Goal: Task Accomplishment & Management: Manage account settings

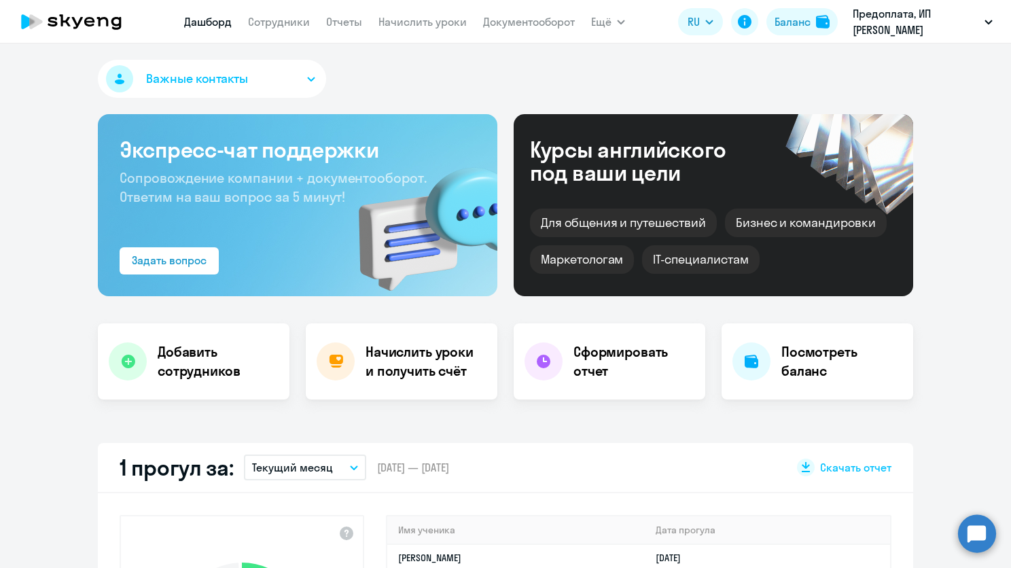
select select "30"
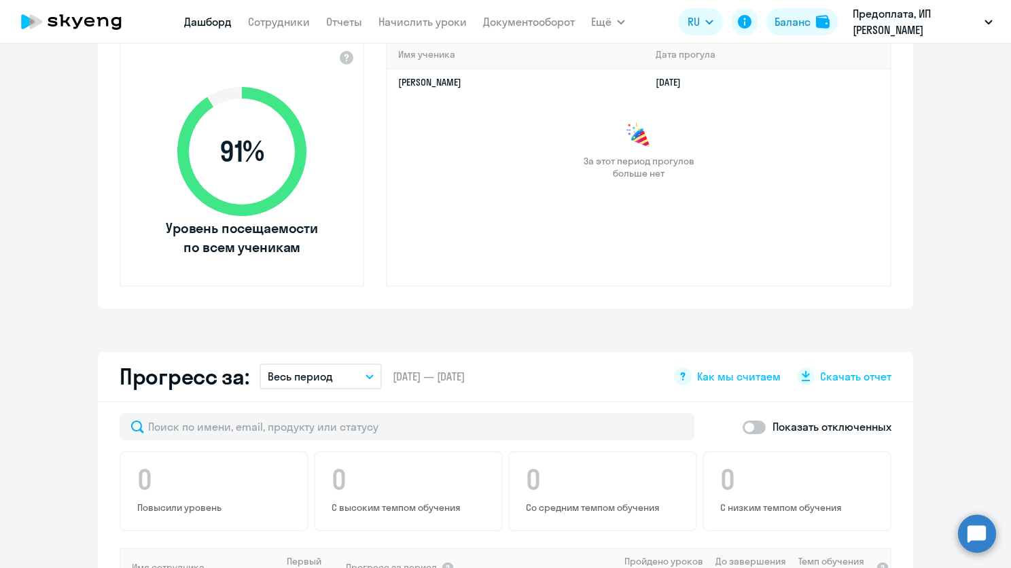
scroll to position [204, 0]
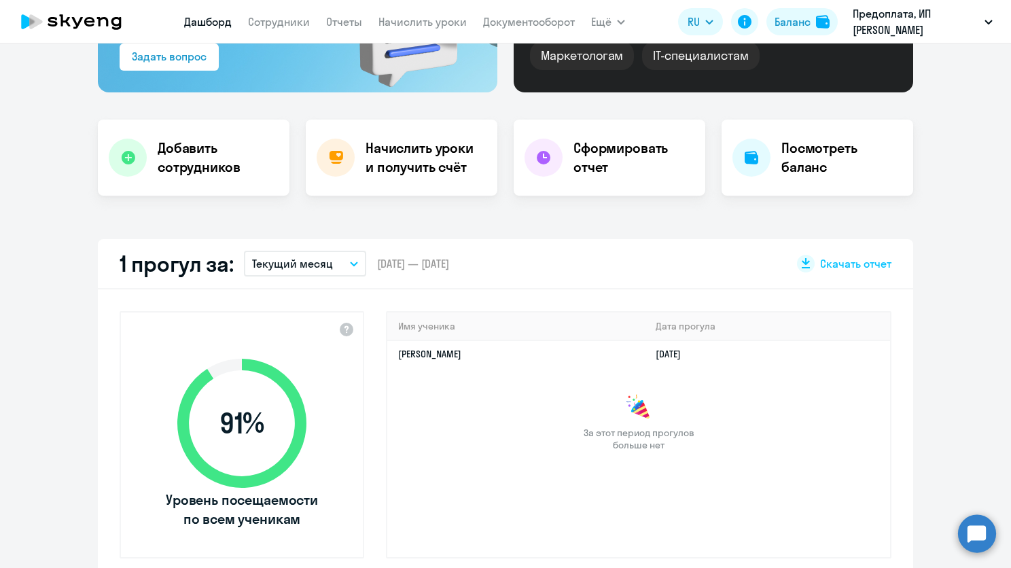
click at [321, 256] on p "Текущий месяц" at bounding box center [292, 263] width 81 height 16
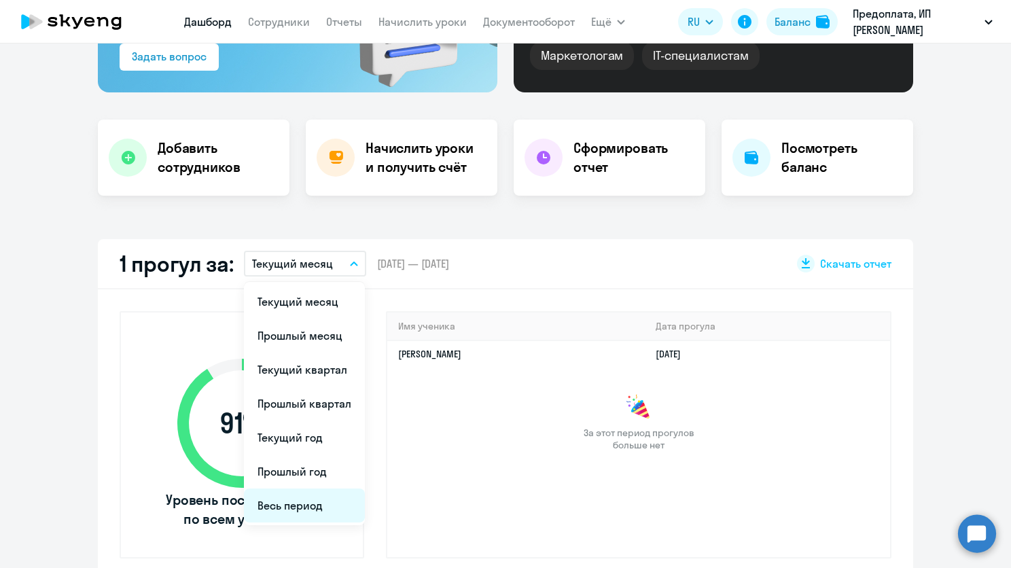
click at [301, 494] on li "Весь период" at bounding box center [304, 505] width 121 height 34
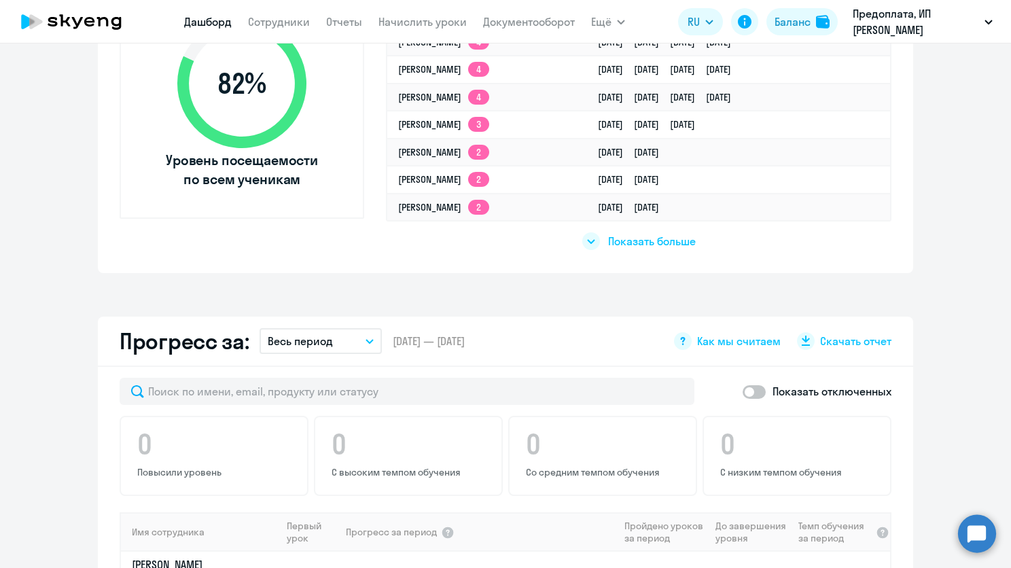
scroll to position [407, 0]
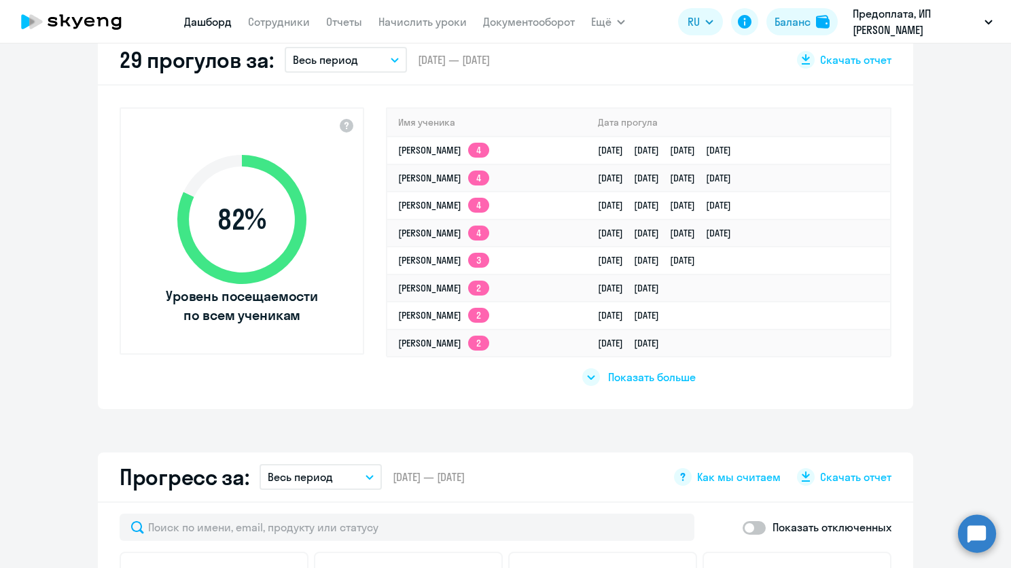
click at [610, 374] on span "Показать больше" at bounding box center [652, 376] width 88 height 15
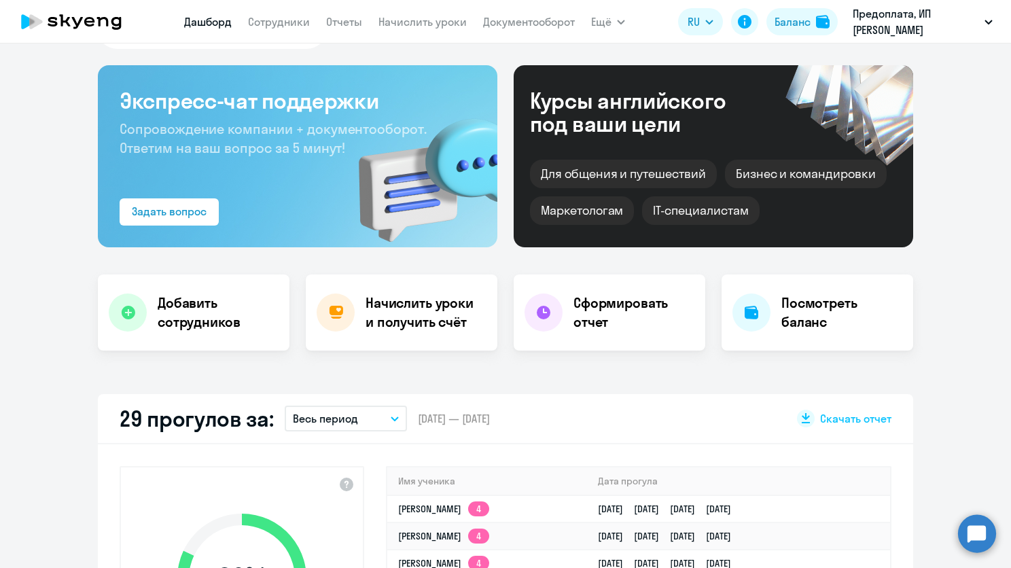
scroll to position [0, 0]
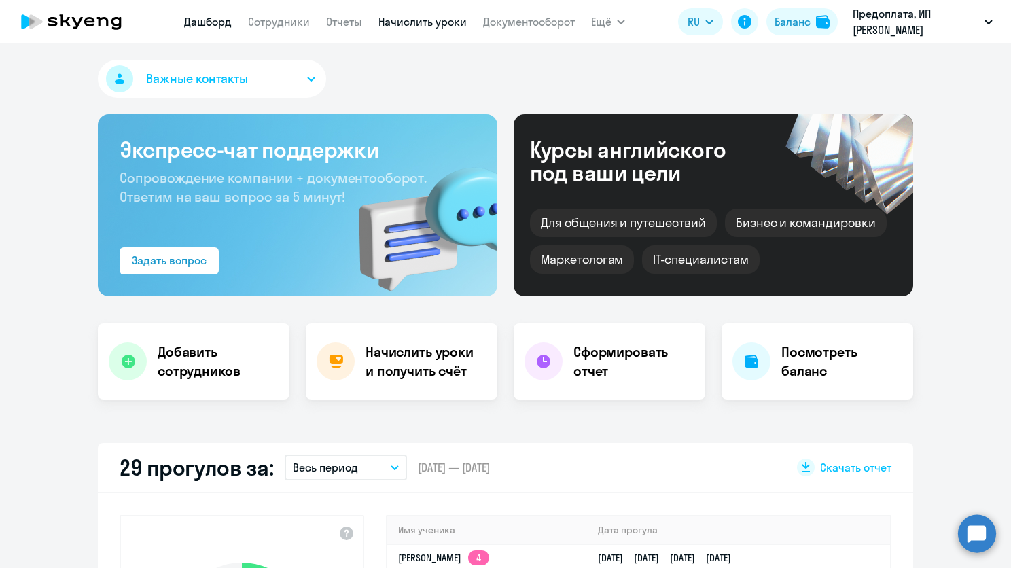
click at [420, 17] on link "Начислить уроки" at bounding box center [422, 22] width 88 height 14
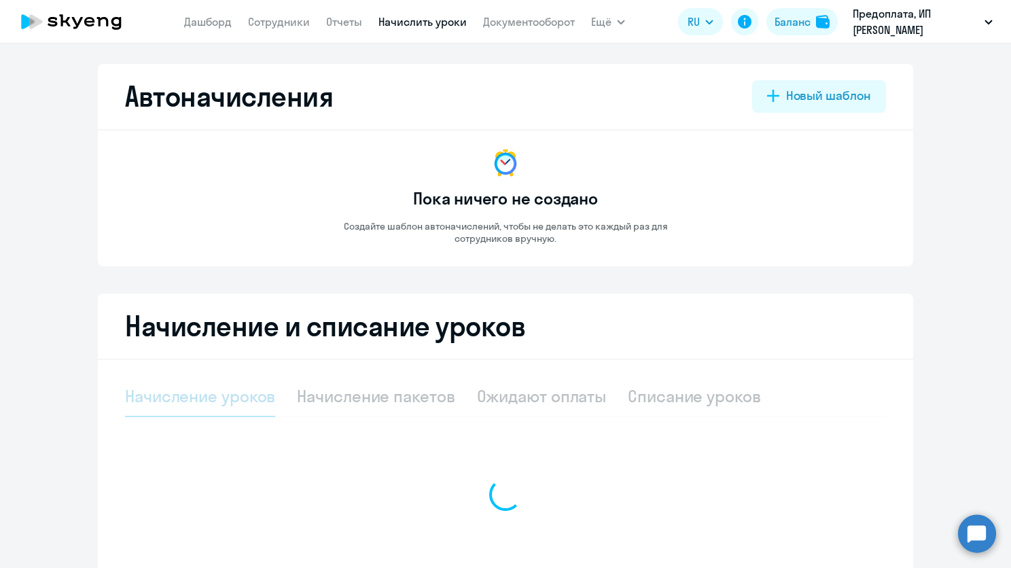
select select "10"
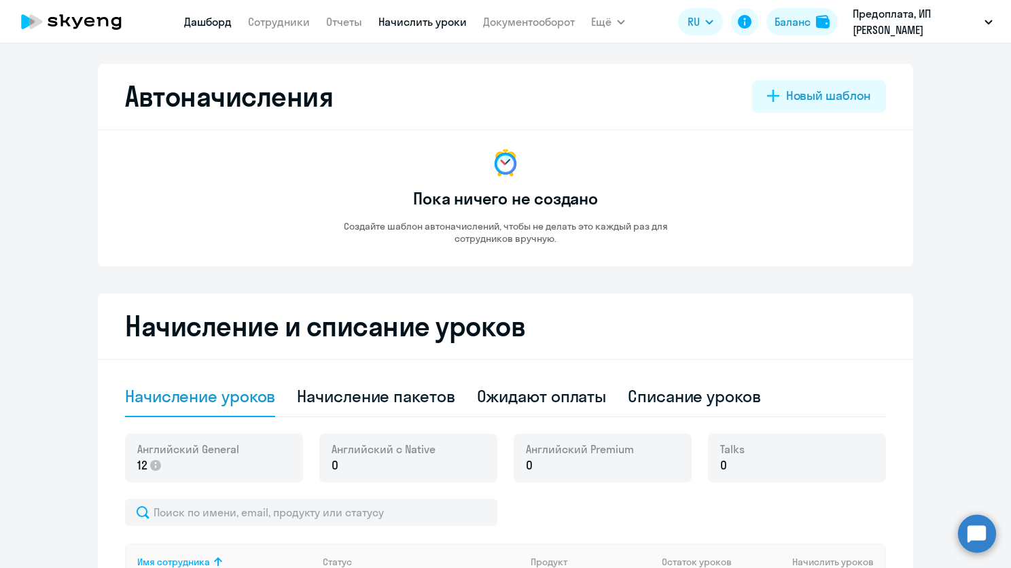
click at [226, 25] on link "Дашборд" at bounding box center [208, 22] width 48 height 14
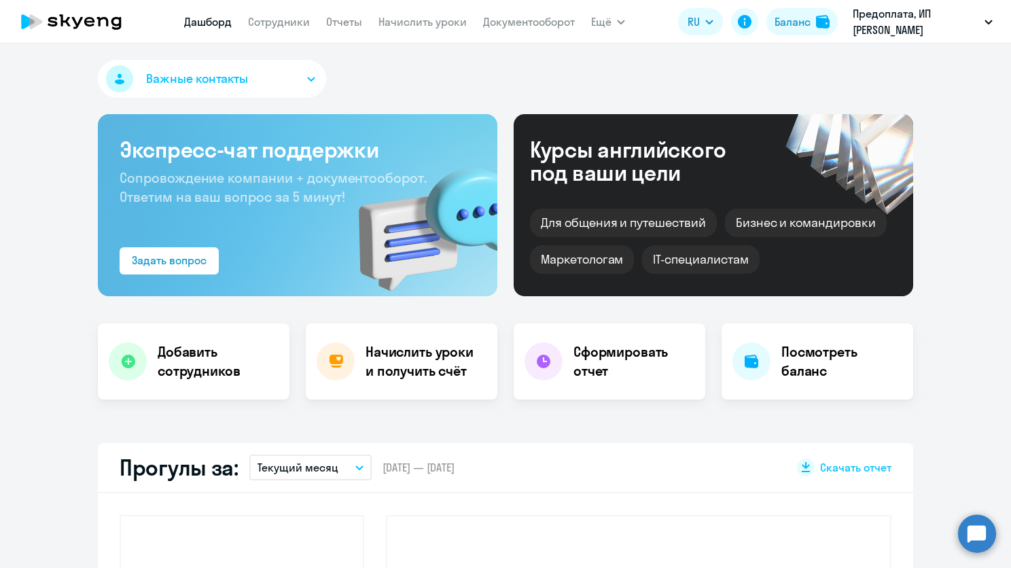
select select "30"
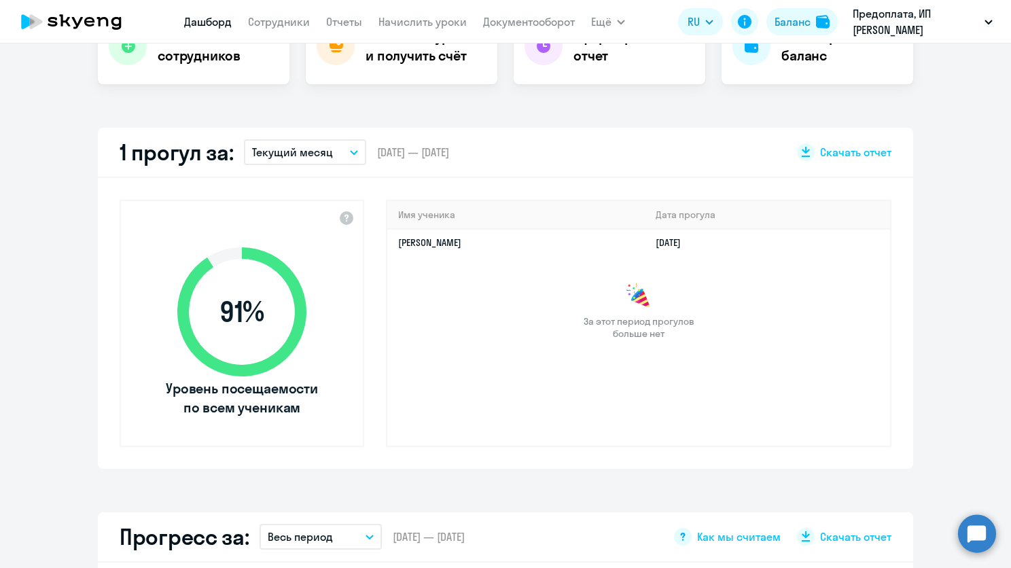
scroll to position [204, 0]
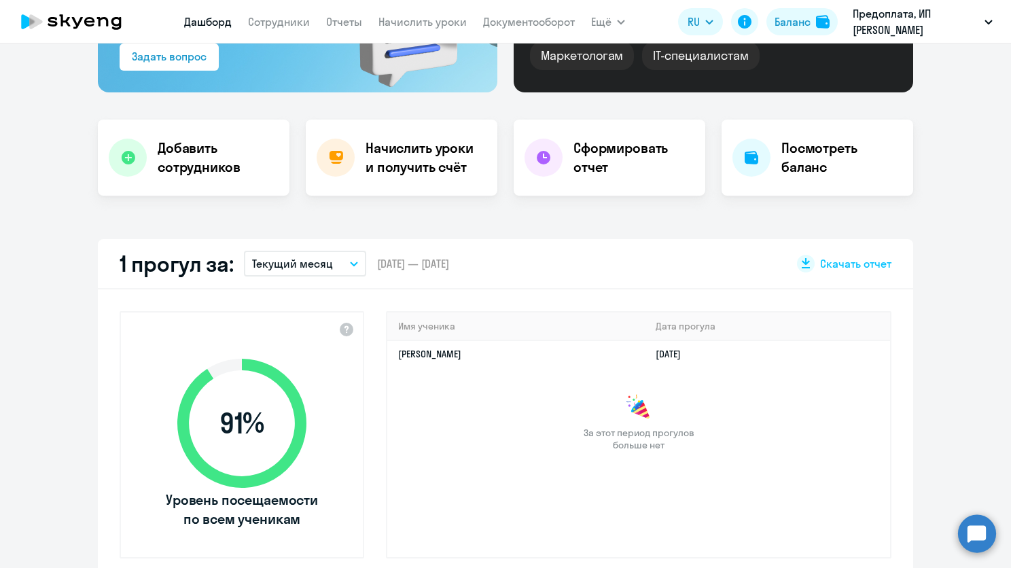
click at [340, 268] on button "Текущий месяц" at bounding box center [305, 264] width 122 height 26
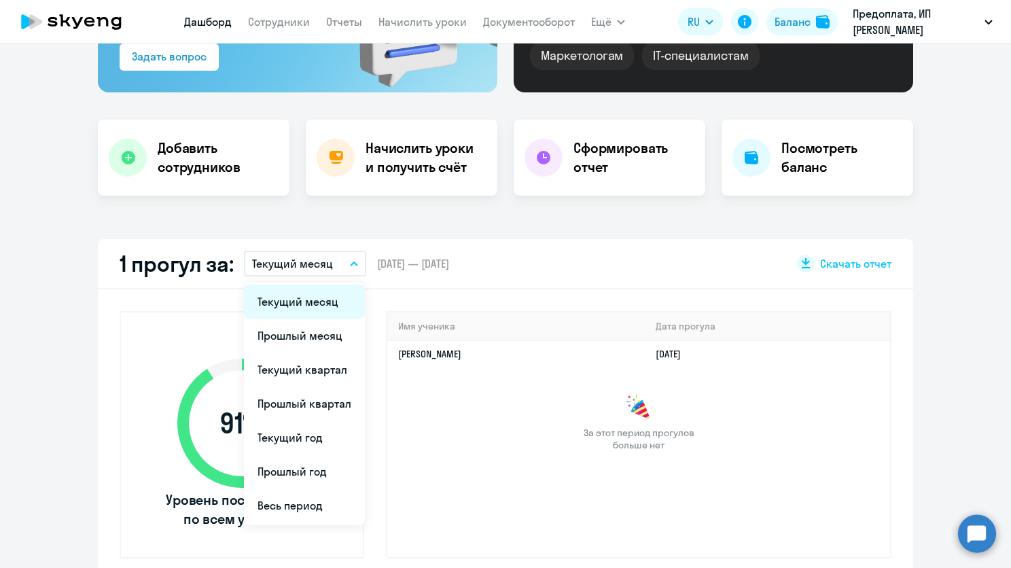
click at [324, 294] on li "Текущий месяц" at bounding box center [304, 302] width 121 height 34
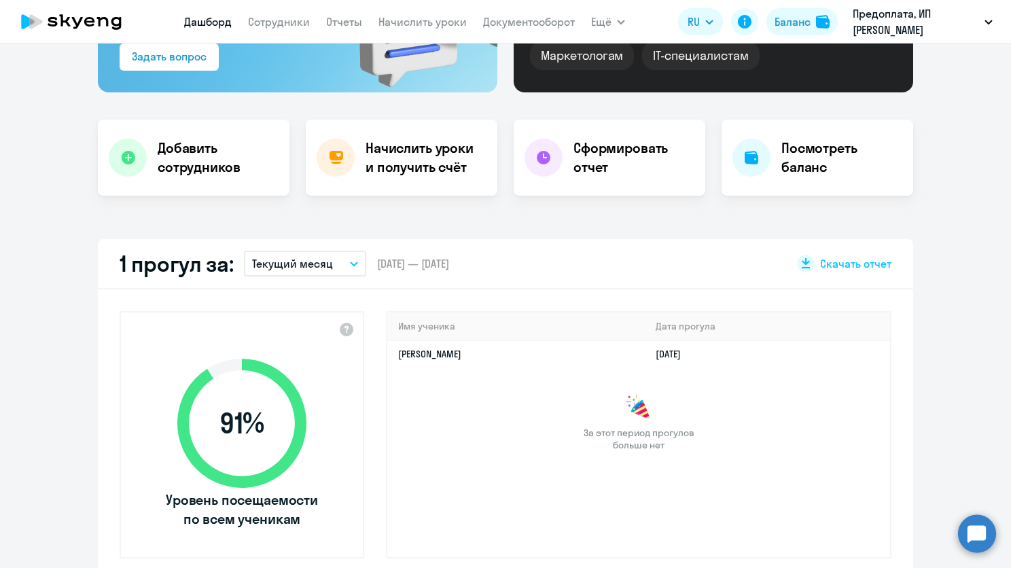
scroll to position [0, 0]
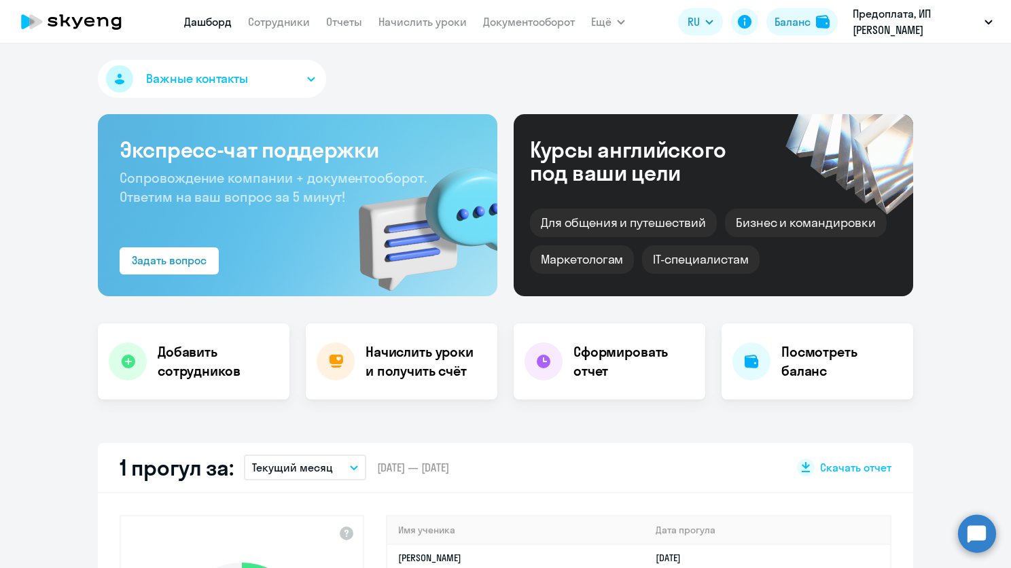
click at [437, 29] on app-menu-item-link "Начислить уроки" at bounding box center [422, 22] width 88 height 17
click at [444, 24] on link "Начислить уроки" at bounding box center [422, 22] width 88 height 14
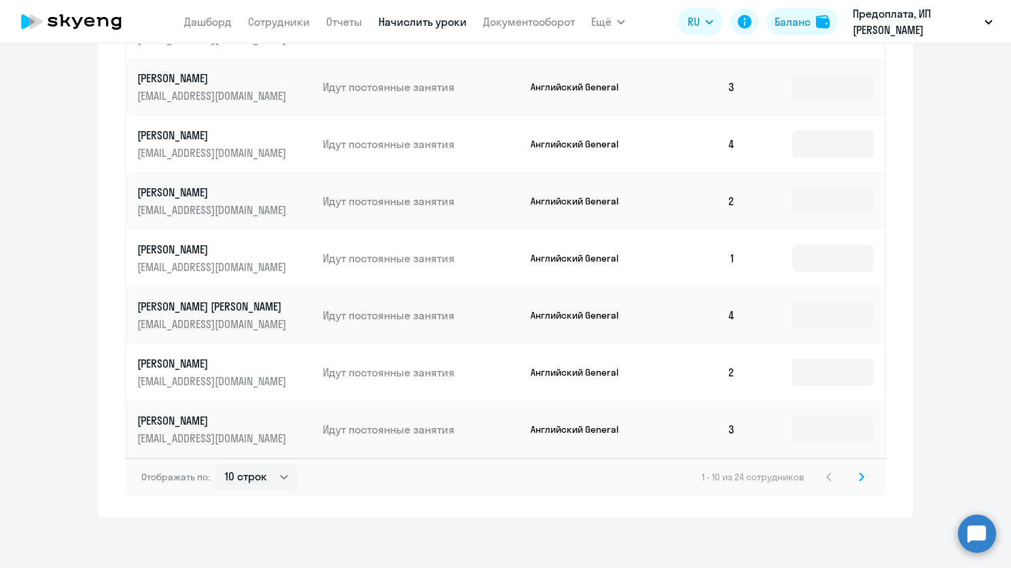
scroll to position [697, 0]
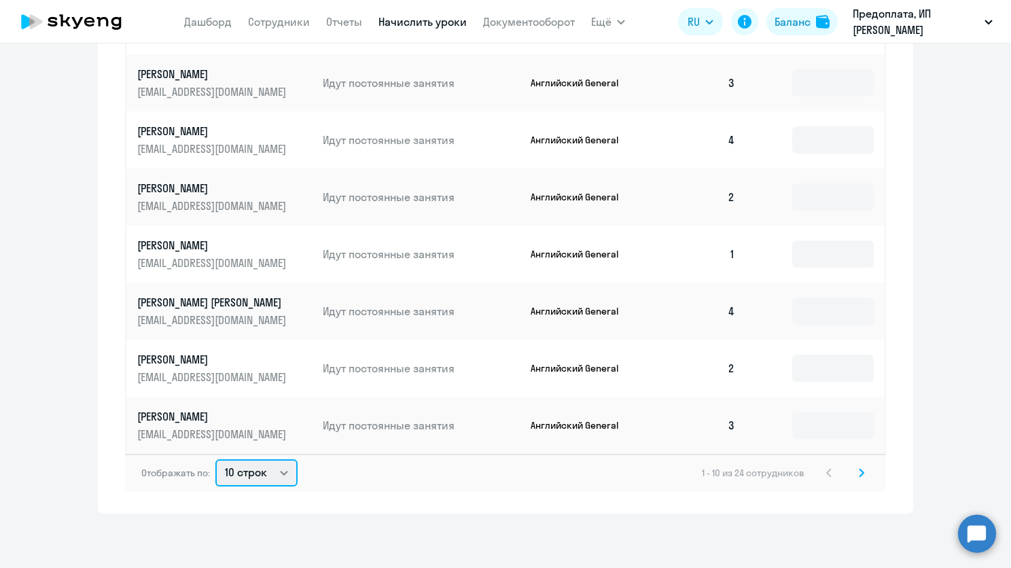
click at [278, 465] on select "10 строк 30 строк 50 строк" at bounding box center [256, 472] width 82 height 27
select select "50"
click at [215, 459] on select "10 строк 30 строк 50 строк" at bounding box center [256, 472] width 82 height 27
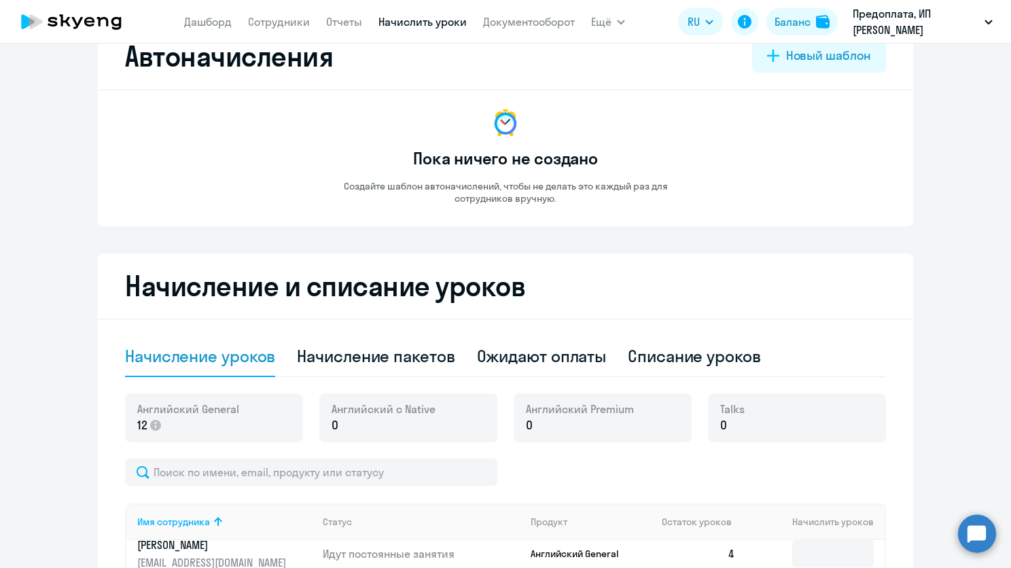
scroll to position [0, 0]
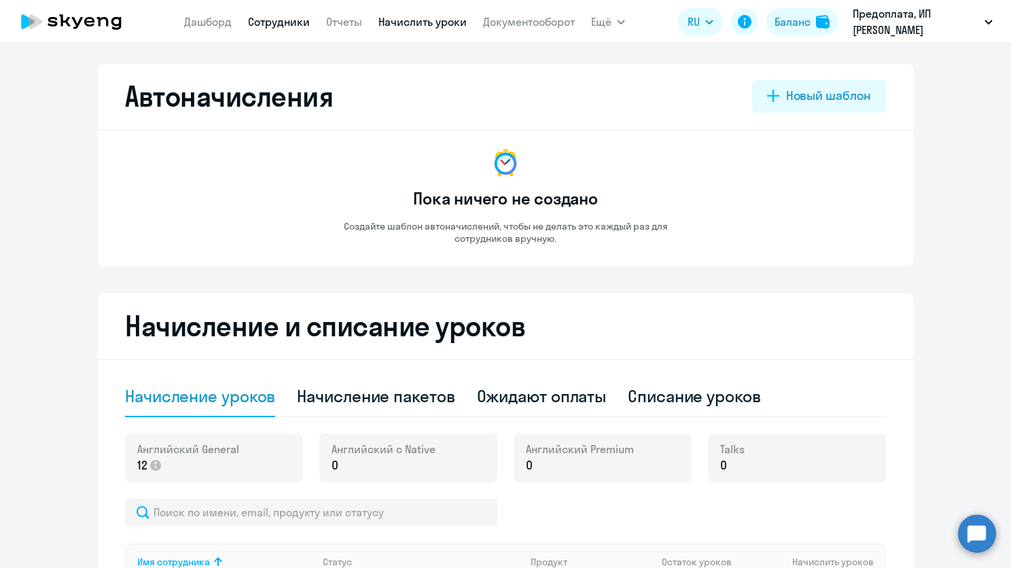
click at [302, 26] on link "Сотрудники" at bounding box center [279, 22] width 62 height 14
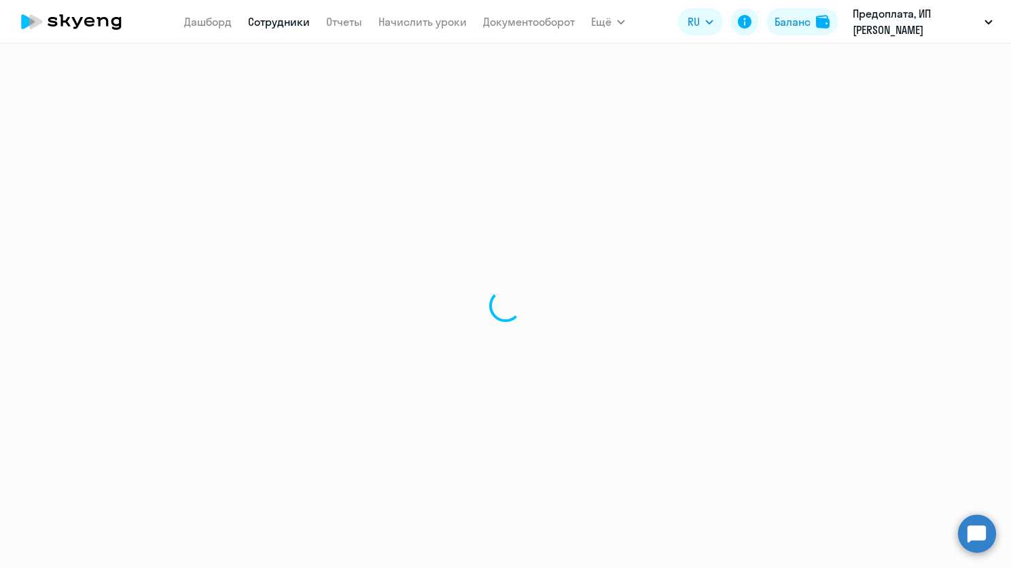
select select "30"
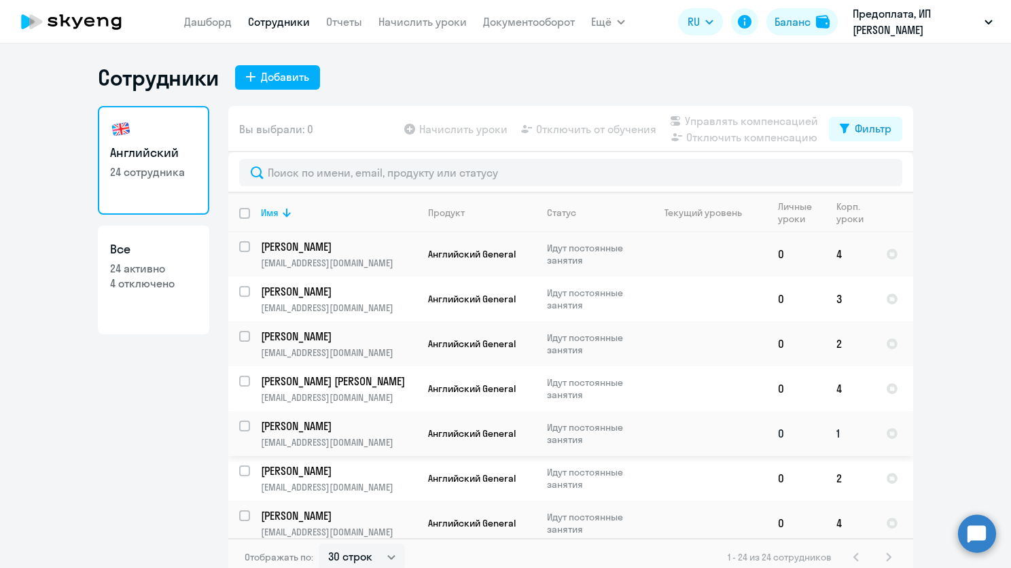
scroll to position [573, 0]
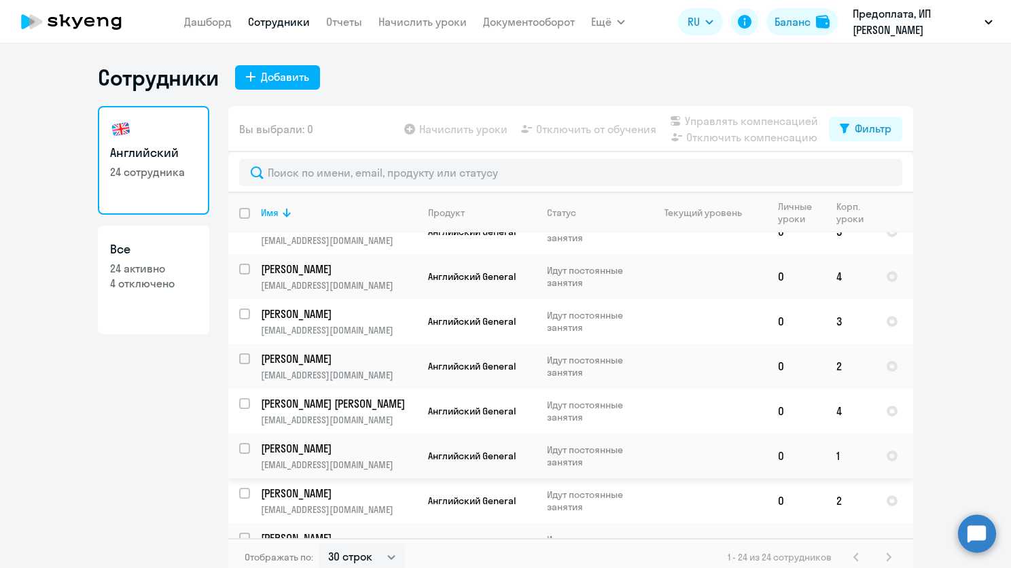
click at [239, 443] on input "select row 42079185" at bounding box center [252, 456] width 27 height 27
checkbox input "true"
click at [587, 124] on span "Отключить от обучения" at bounding box center [596, 129] width 120 height 16
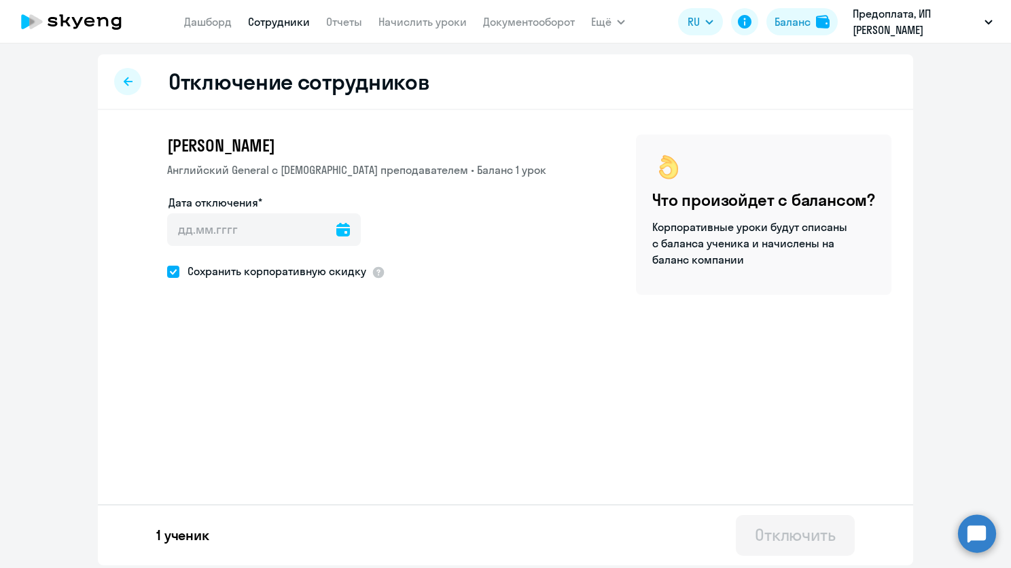
click at [340, 241] on div at bounding box center [343, 229] width 14 height 33
click at [337, 229] on icon at bounding box center [343, 230] width 14 height 14
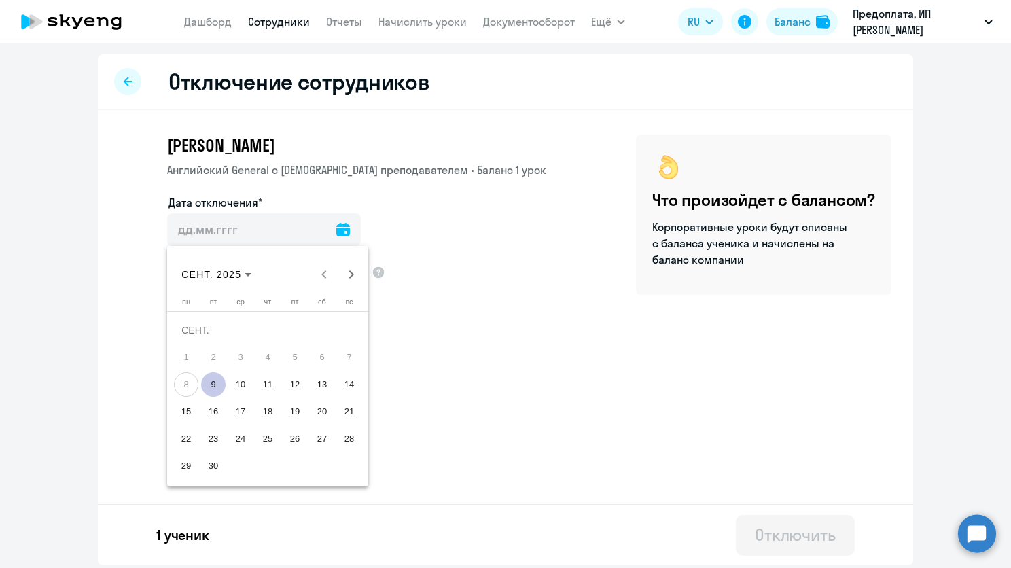
click at [244, 383] on span "10" at bounding box center [240, 384] width 24 height 24
type input "[DATE]"
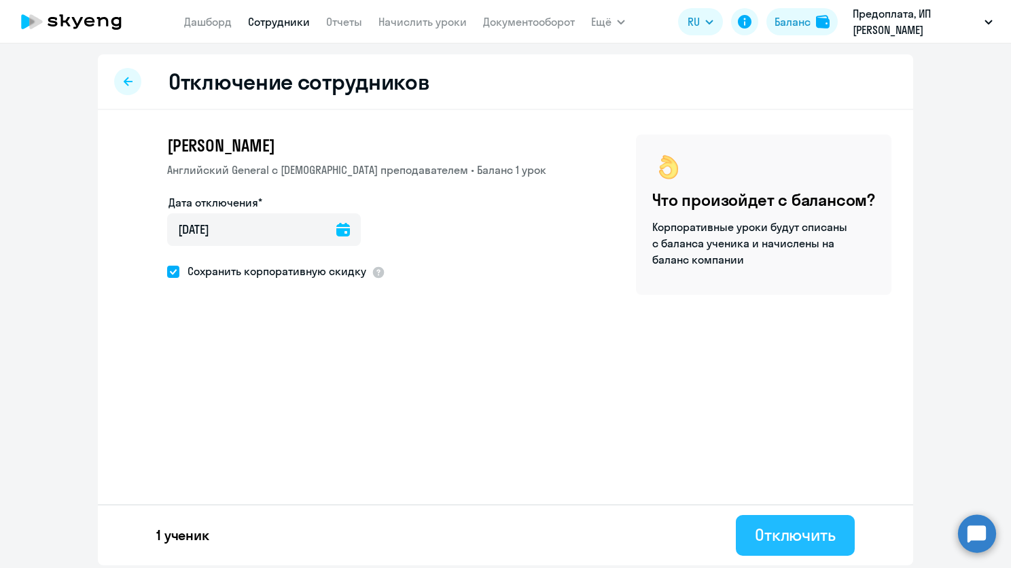
click at [778, 526] on div "Отключить" at bounding box center [795, 535] width 81 height 22
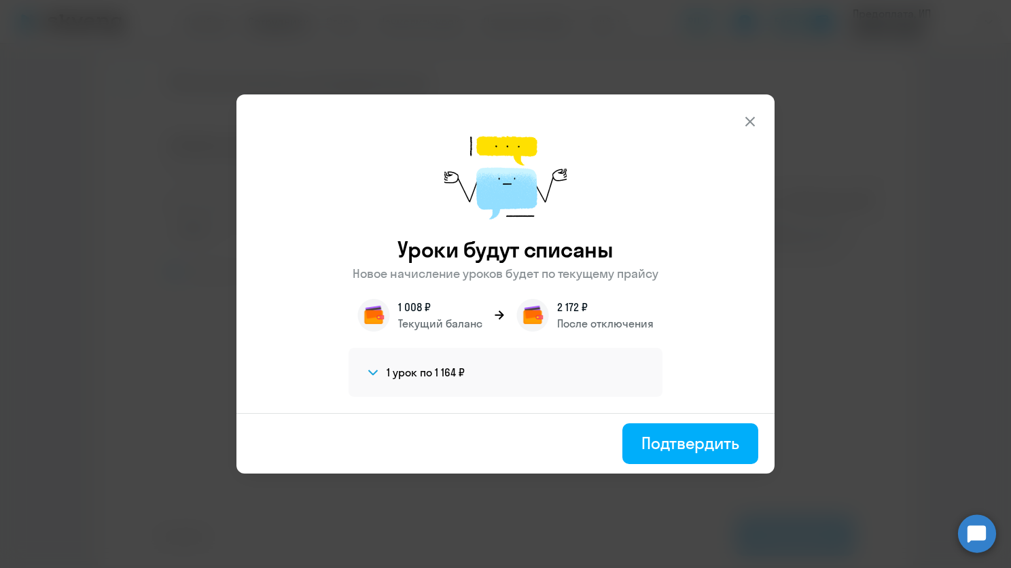
click at [672, 437] on div "Подтвердить" at bounding box center [690, 443] width 98 height 22
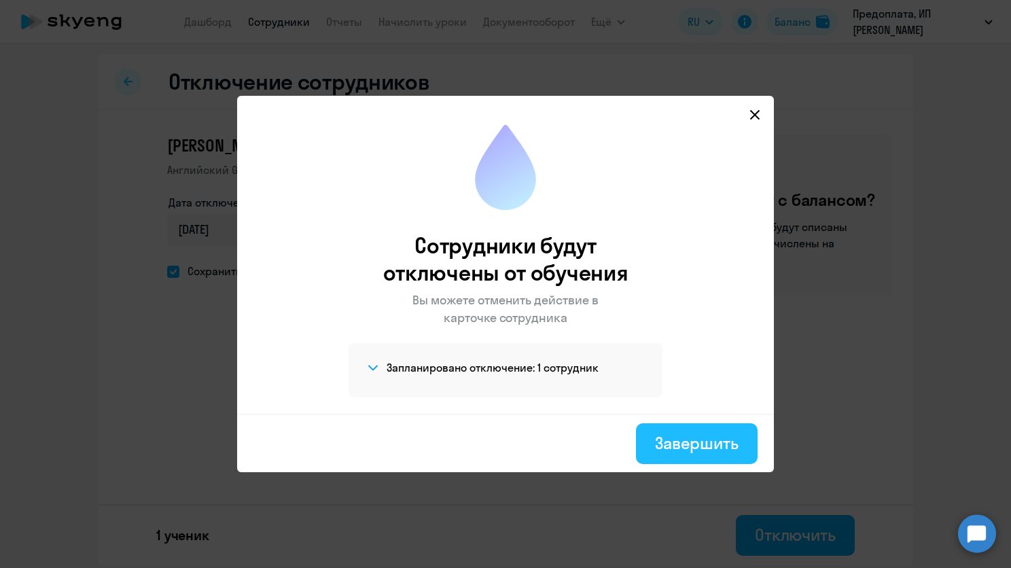
click at [712, 451] on div "Завершить" at bounding box center [697, 443] width 84 height 22
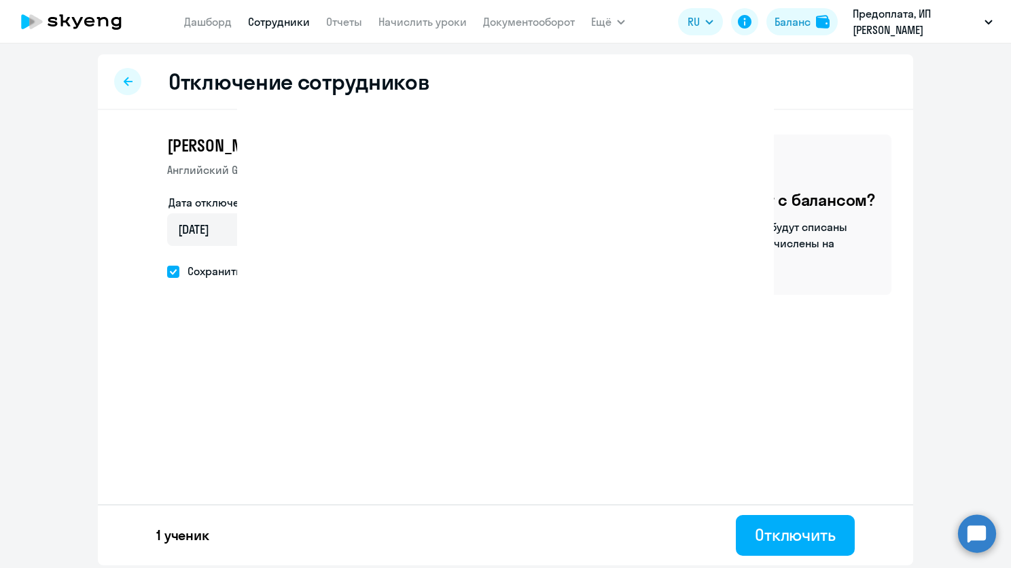
select select "30"
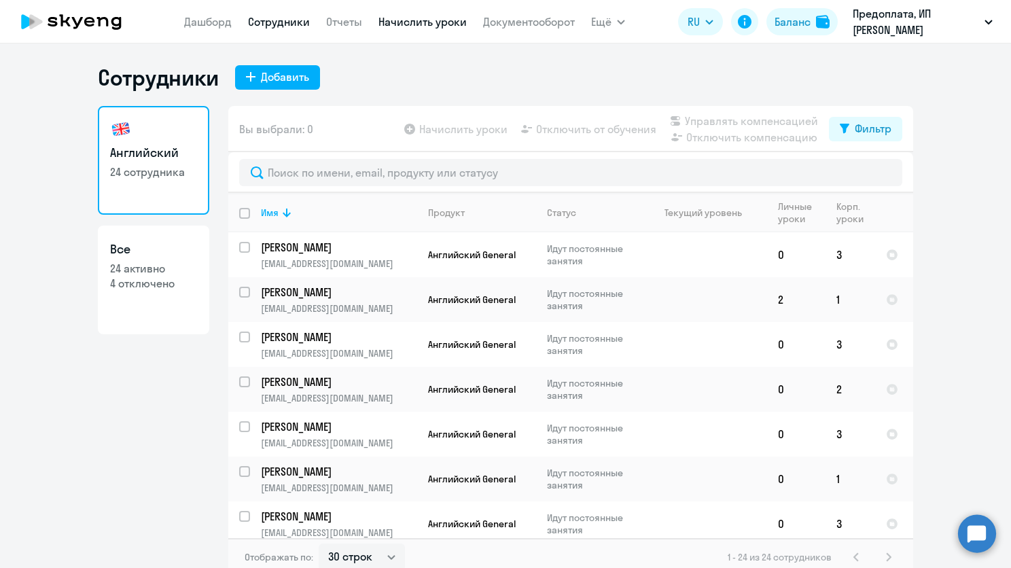
click at [409, 24] on link "Начислить уроки" at bounding box center [422, 22] width 88 height 14
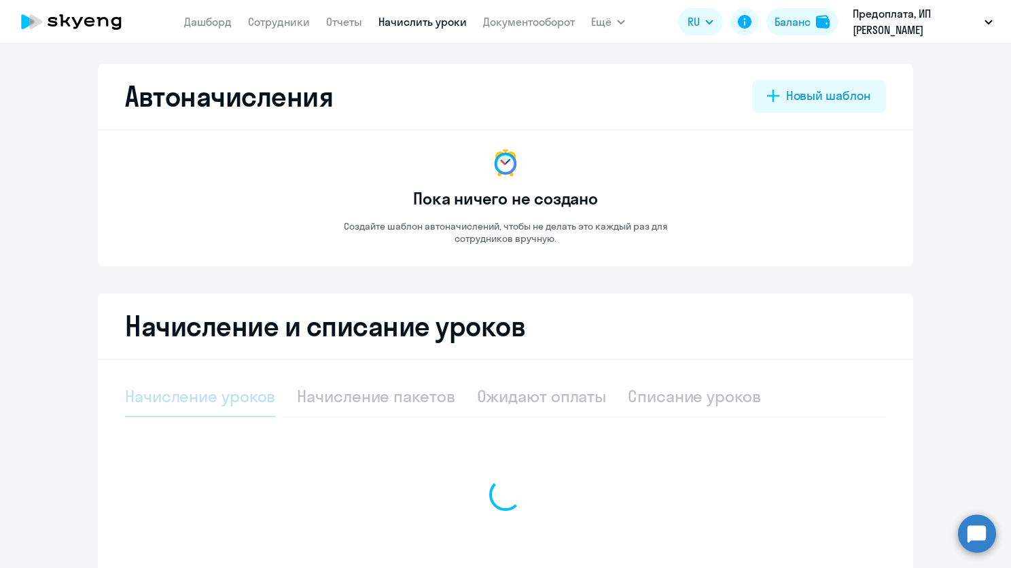
select select "10"
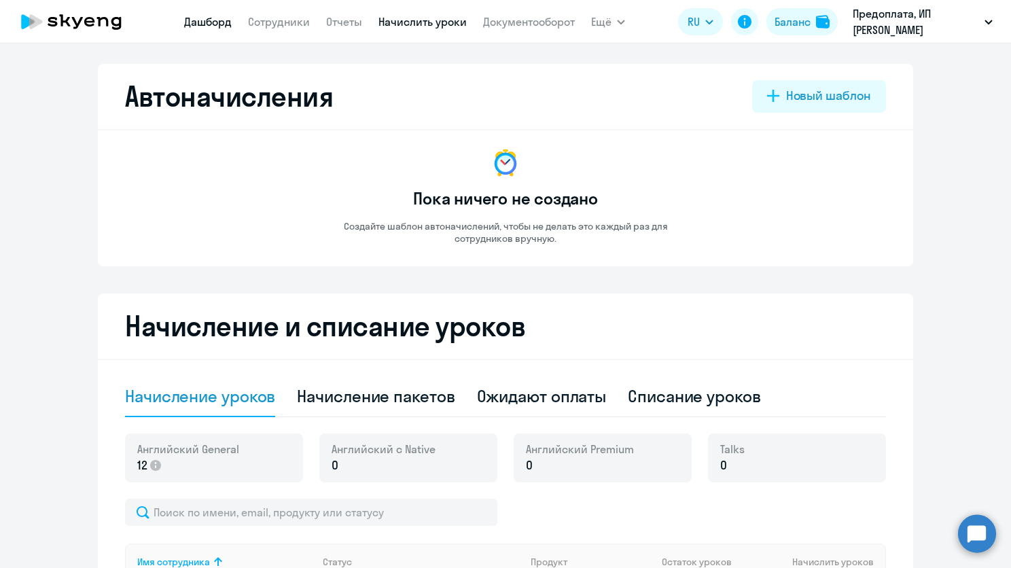
click at [191, 26] on link "Дашборд" at bounding box center [208, 22] width 48 height 14
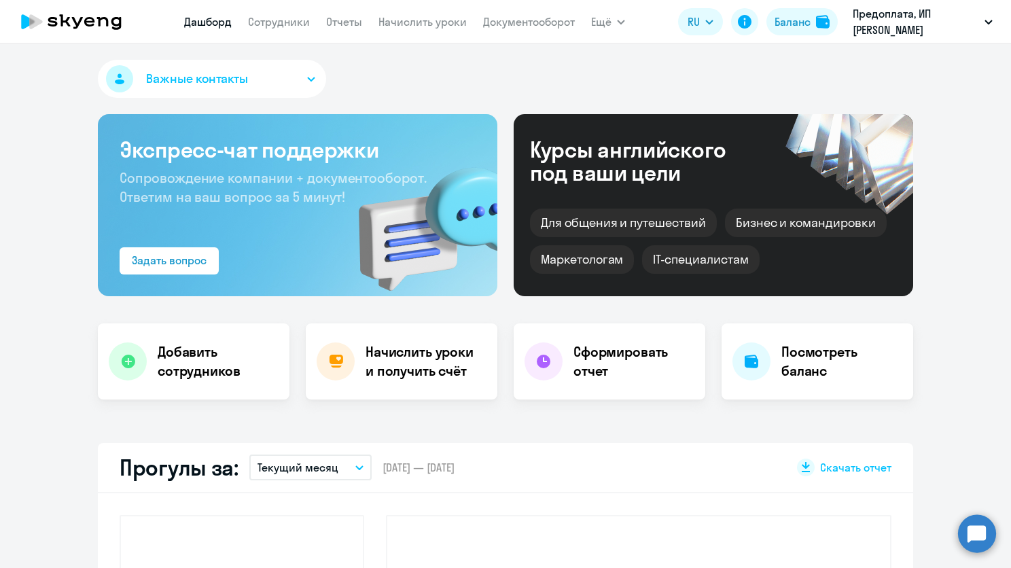
select select "30"
click at [410, 12] on nav "[PERSON_NAME] Отчеты Начислить уроки Документооборот" at bounding box center [379, 21] width 391 height 27
click at [415, 18] on link "Начислить уроки" at bounding box center [422, 22] width 88 height 14
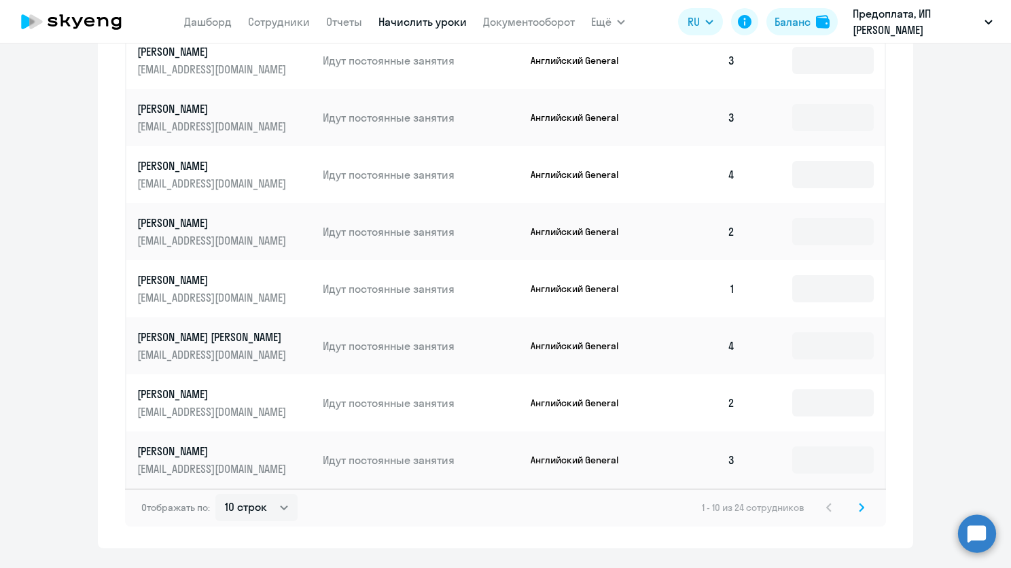
scroll to position [697, 0]
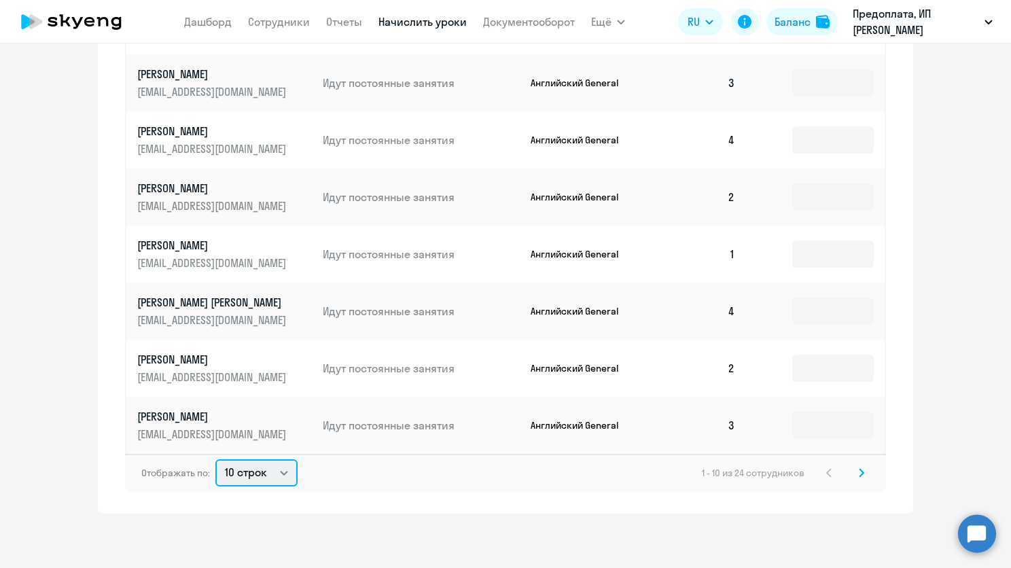
click at [285, 473] on select "10 строк 30 строк 50 строк" at bounding box center [256, 472] width 82 height 27
select select "50"
click at [215, 459] on select "10 строк 30 строк 50 строк" at bounding box center [256, 472] width 82 height 27
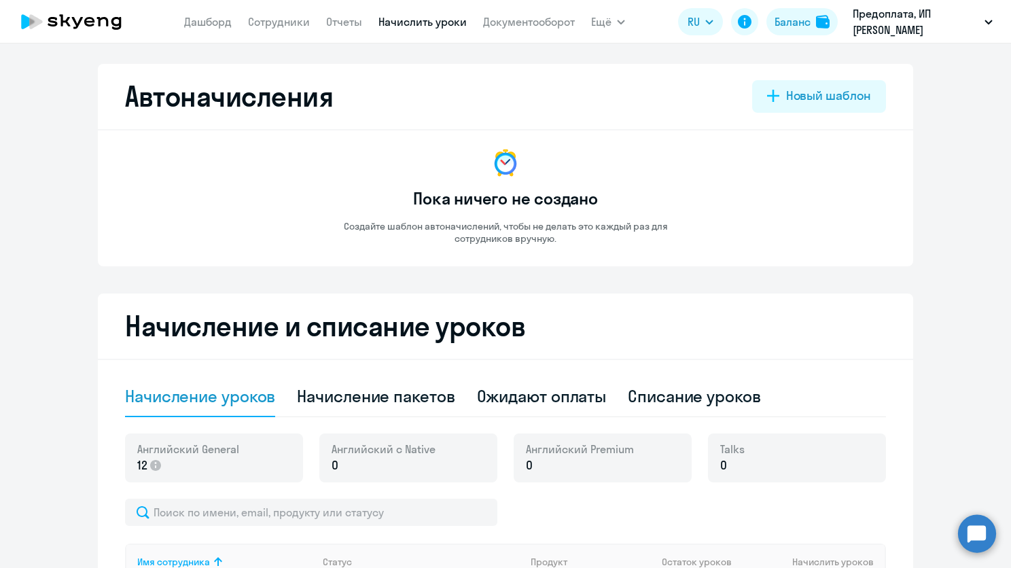
scroll to position [0, 0]
click at [223, 24] on link "Дашборд" at bounding box center [208, 22] width 48 height 14
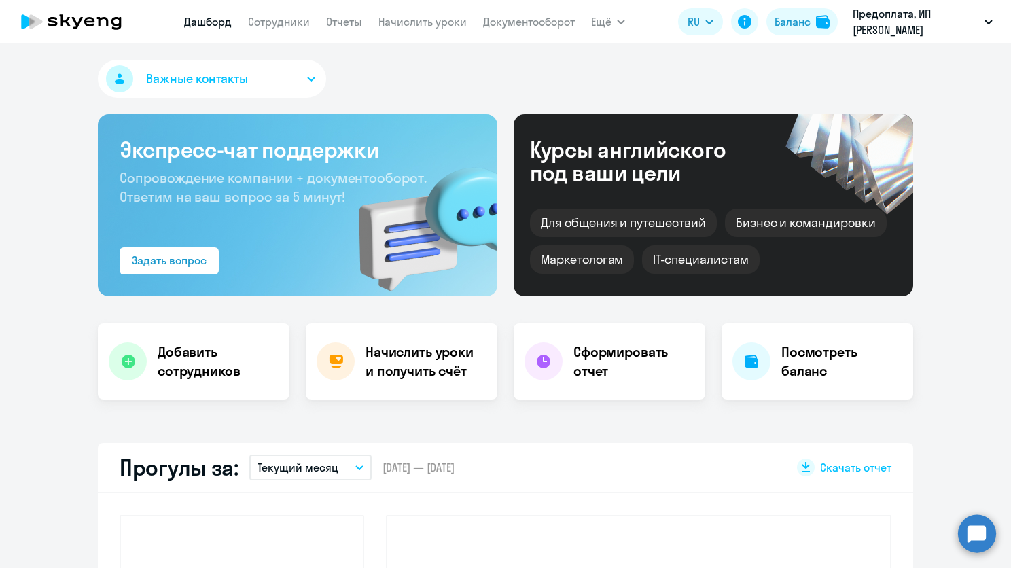
select select "30"
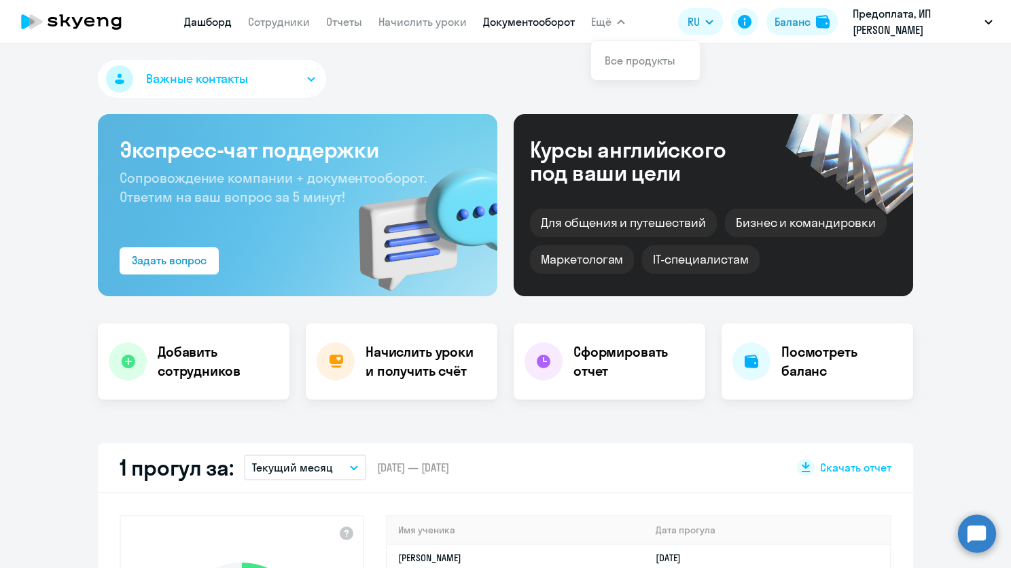
click at [549, 22] on link "Документооборот" at bounding box center [529, 22] width 92 height 14
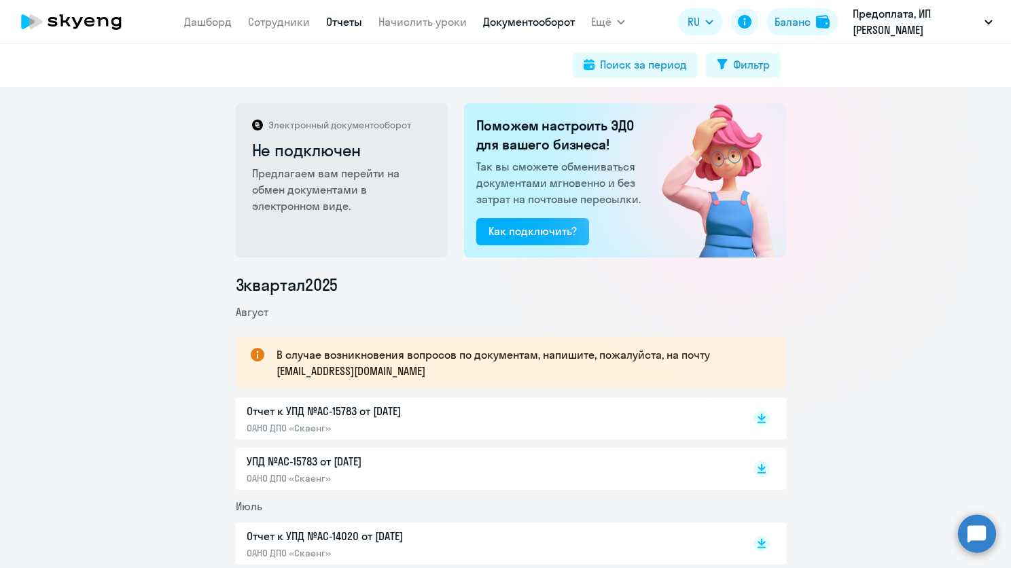
click at [327, 23] on link "Отчеты" at bounding box center [344, 22] width 36 height 14
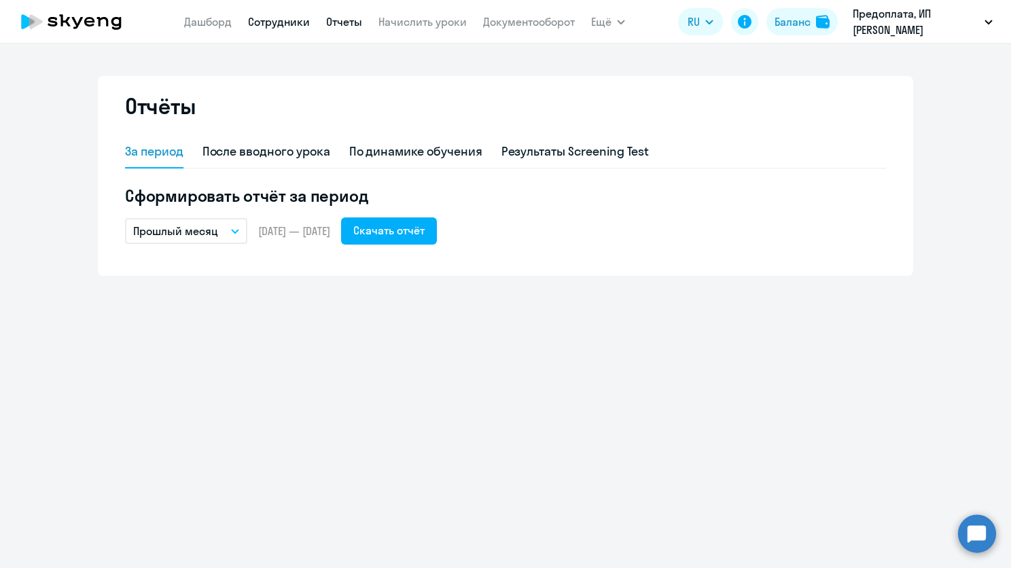
click at [286, 26] on link "Сотрудники" at bounding box center [279, 22] width 62 height 14
select select "30"
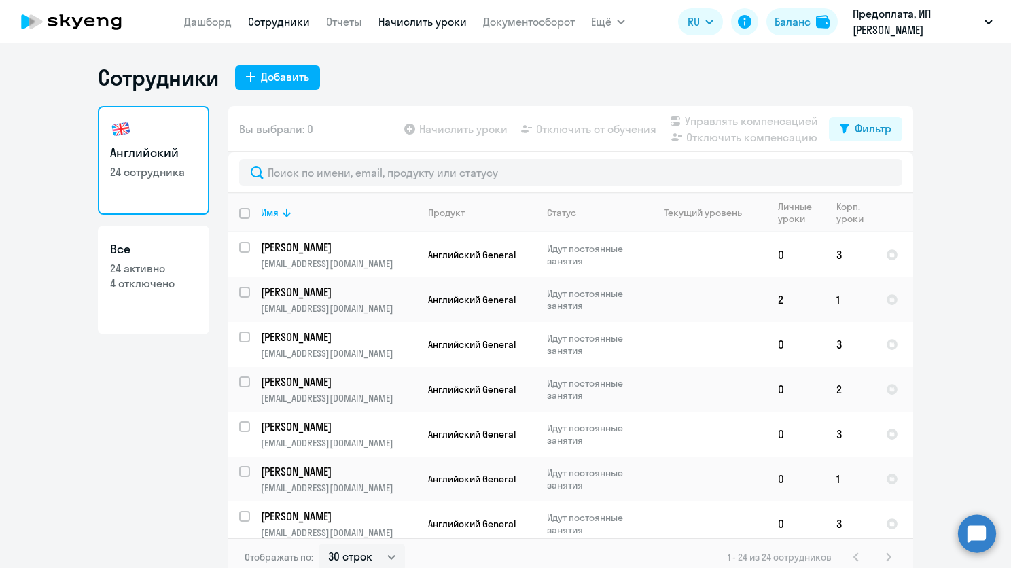
click at [408, 22] on link "Начислить уроки" at bounding box center [422, 22] width 88 height 14
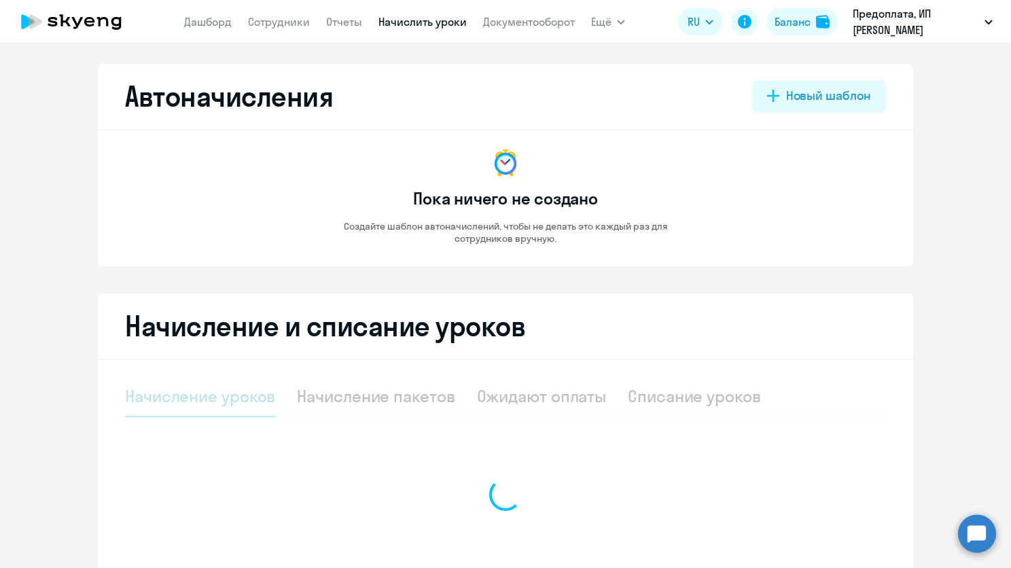
select select "10"
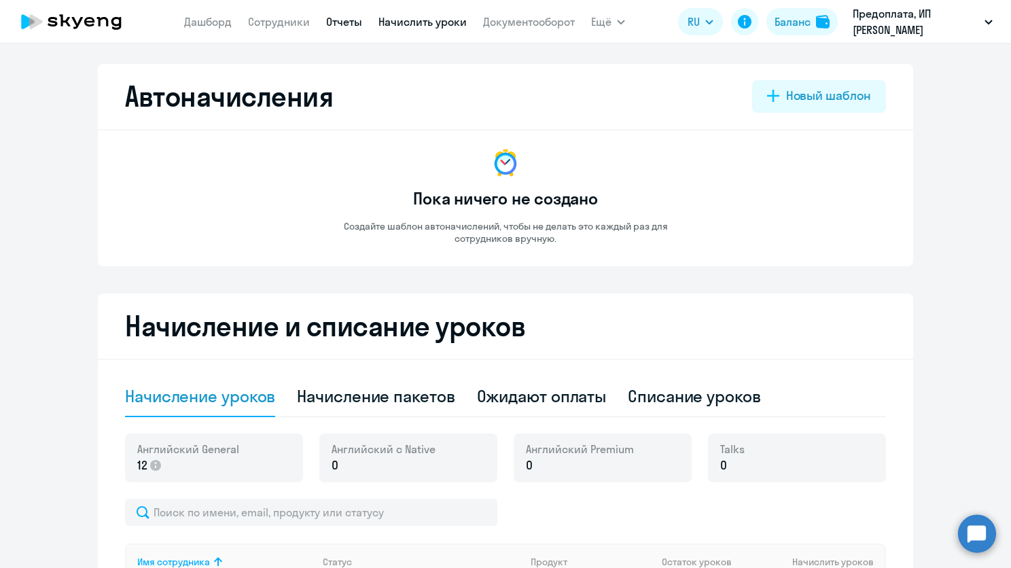
click at [346, 22] on link "Отчеты" at bounding box center [344, 22] width 36 height 14
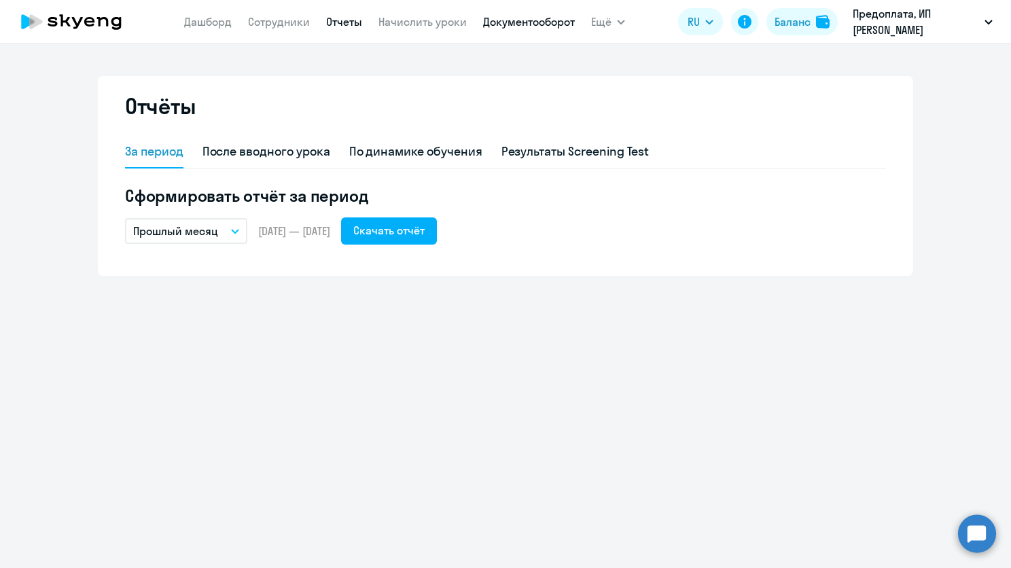
click at [494, 24] on link "Документооборот" at bounding box center [529, 22] width 92 height 14
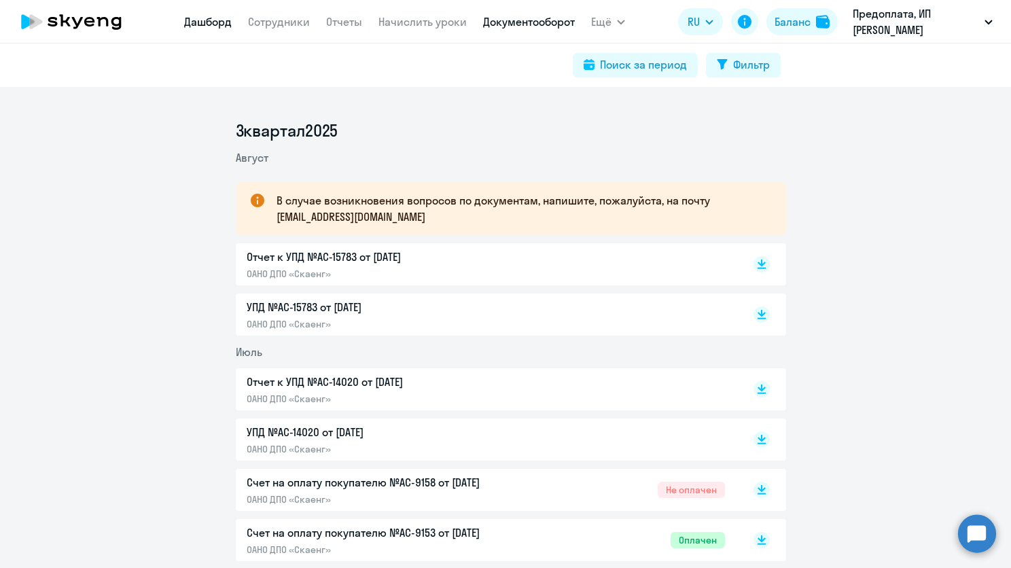
click at [196, 20] on link "Дашборд" at bounding box center [208, 22] width 48 height 14
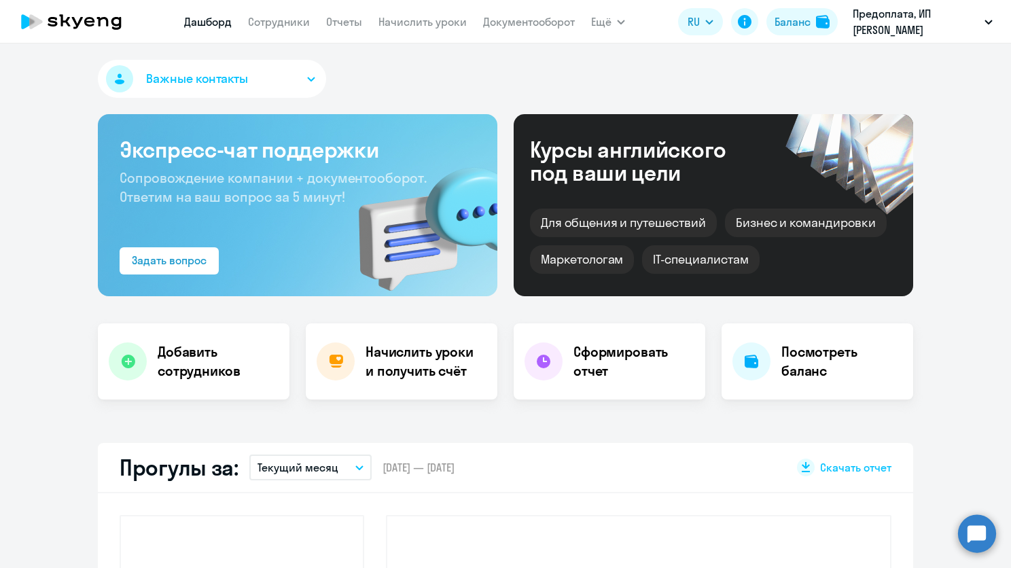
select select "30"
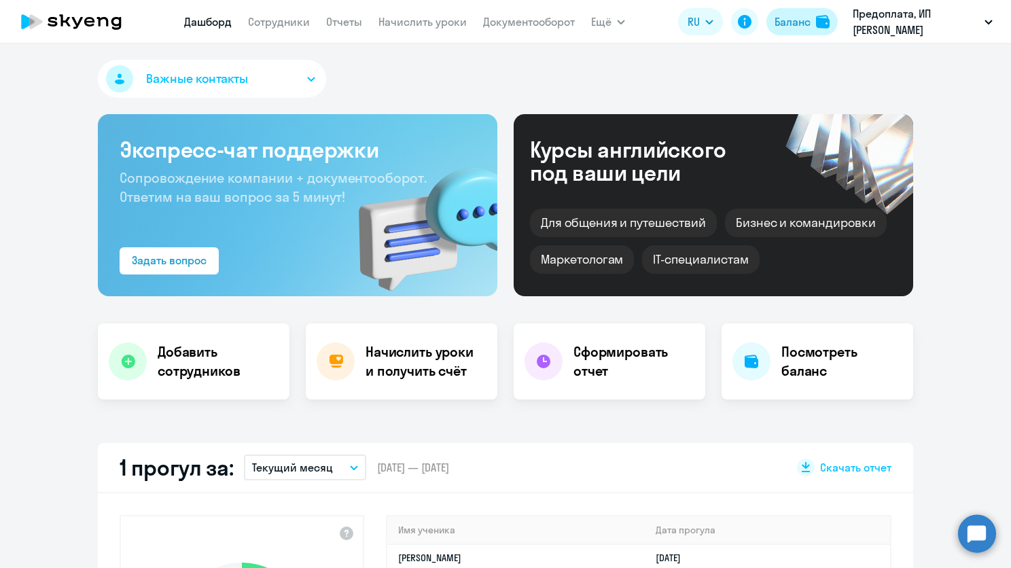
click at [788, 24] on div "Баланс" at bounding box center [792, 22] width 36 height 16
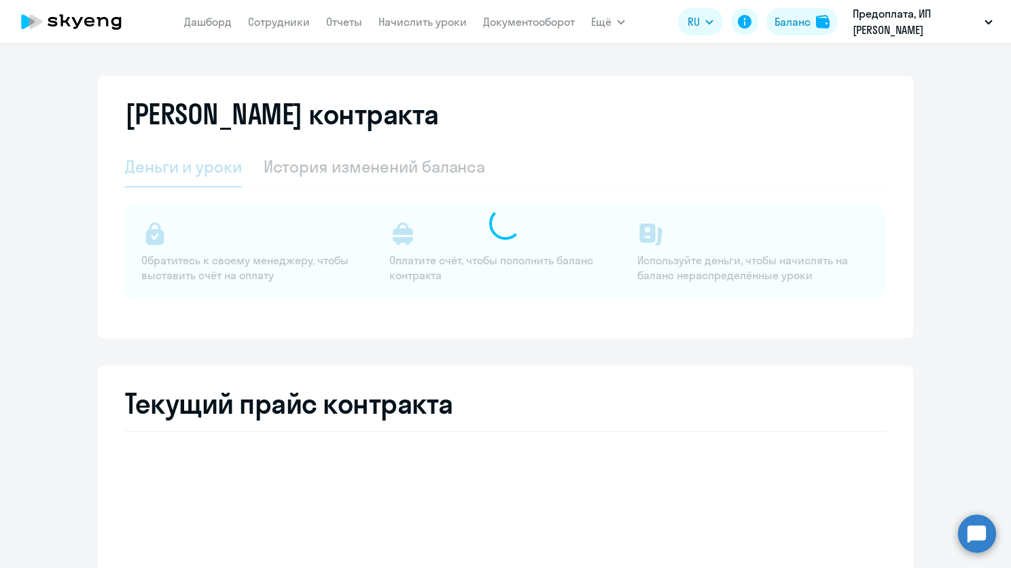
select select "english_adult_not_native_speaker"
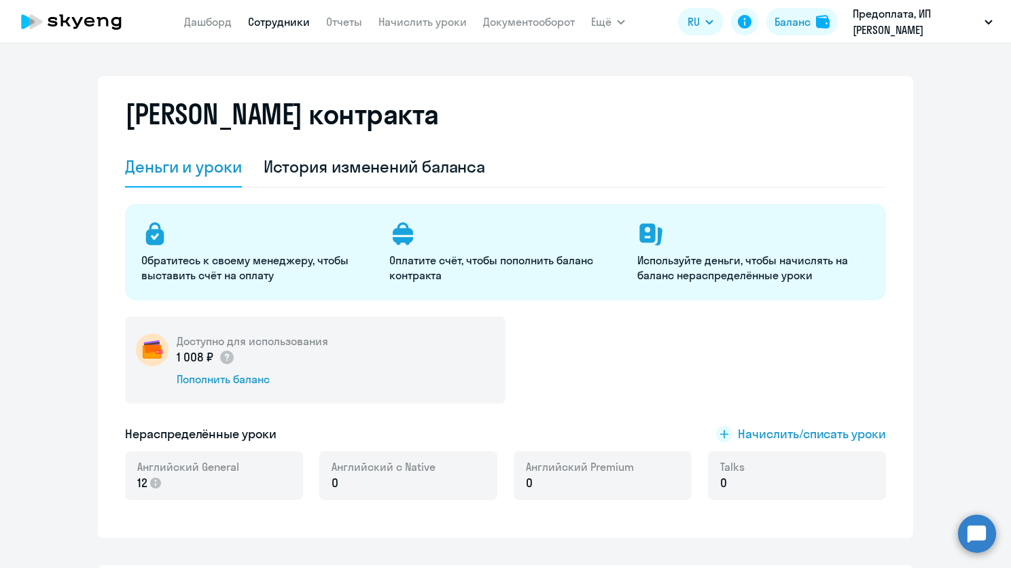
click at [271, 16] on link "Сотрудники" at bounding box center [279, 22] width 62 height 14
select select "30"
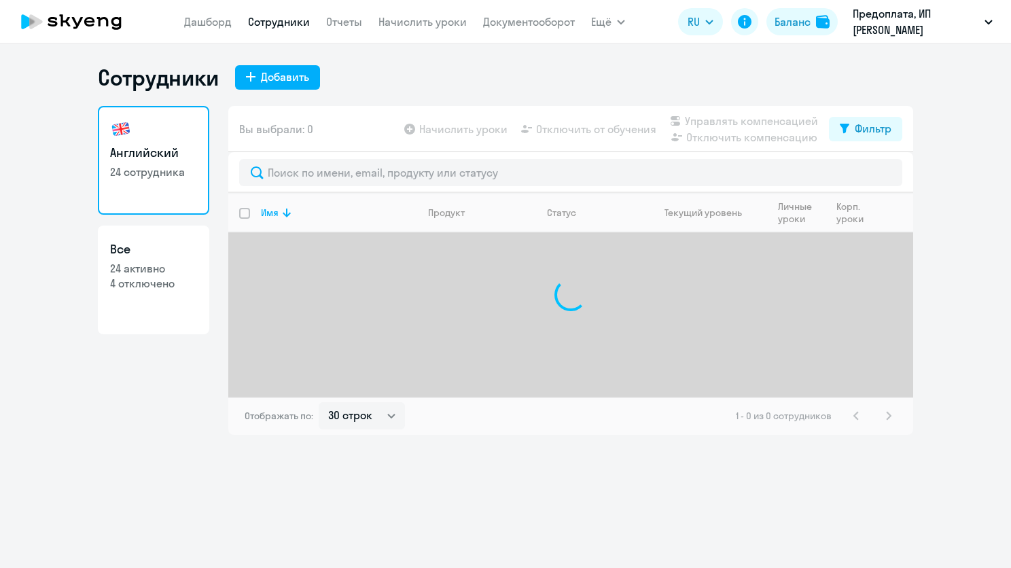
select select "30"
